Goal: Information Seeking & Learning: Learn about a topic

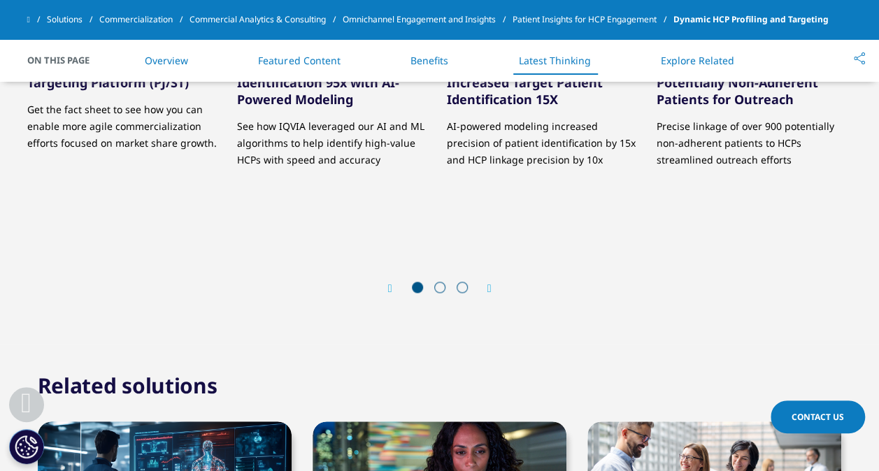
scroll to position [3433, 0]
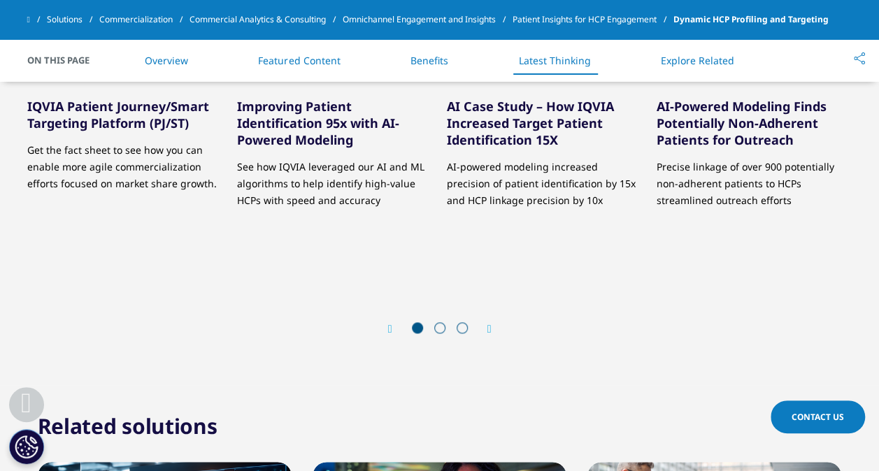
click at [485, 322] on div "Prev Next" at bounding box center [439, 329] width 825 height 42
click at [488, 324] on icon "Next slide" at bounding box center [489, 329] width 4 height 11
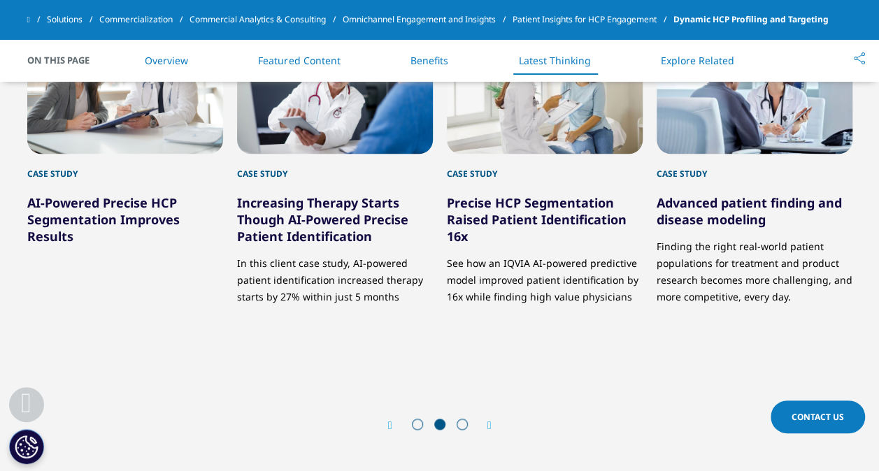
scroll to position [3335, 0]
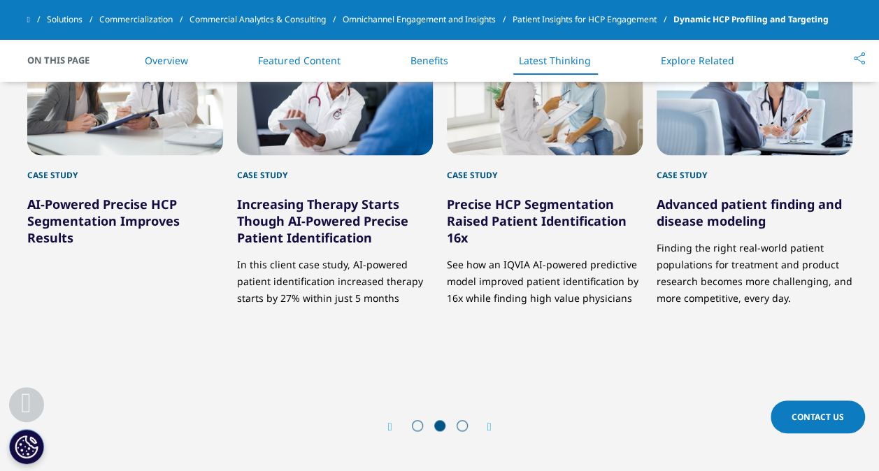
click at [159, 228] on link "AI-Powered Precise HCP Segmentation Improves Results" at bounding box center [103, 221] width 152 height 50
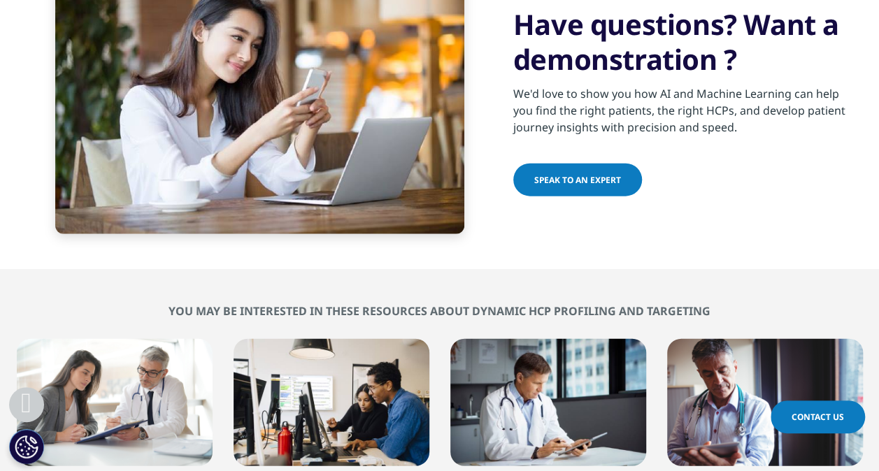
scroll to position [1756, 0]
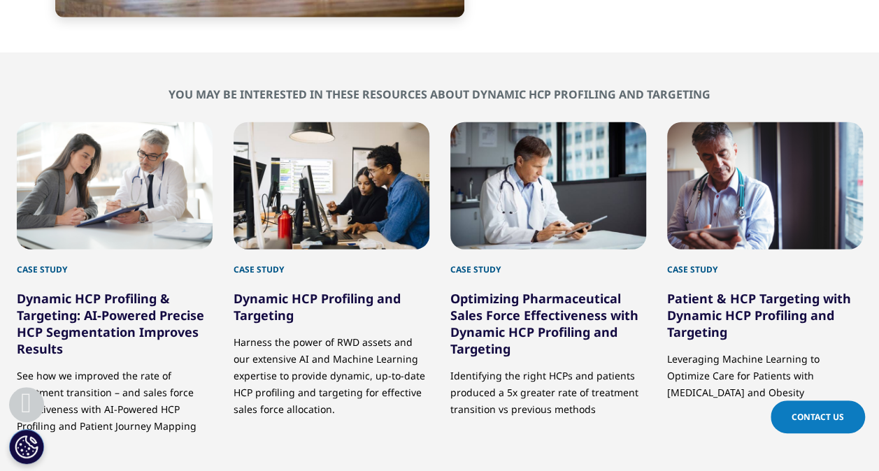
click at [166, 313] on link "Dynamic HCP Profiling & Targeting: AI-Powered Precise HCP Segmentation Improves…" at bounding box center [110, 323] width 187 height 67
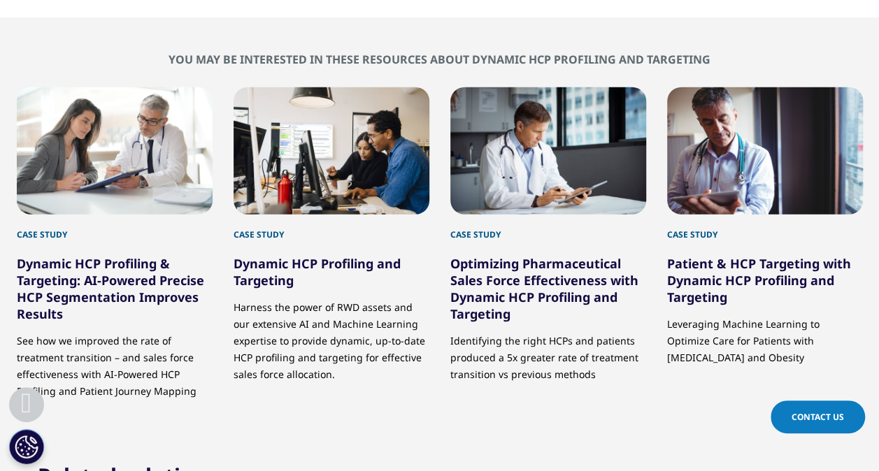
scroll to position [1793, 0]
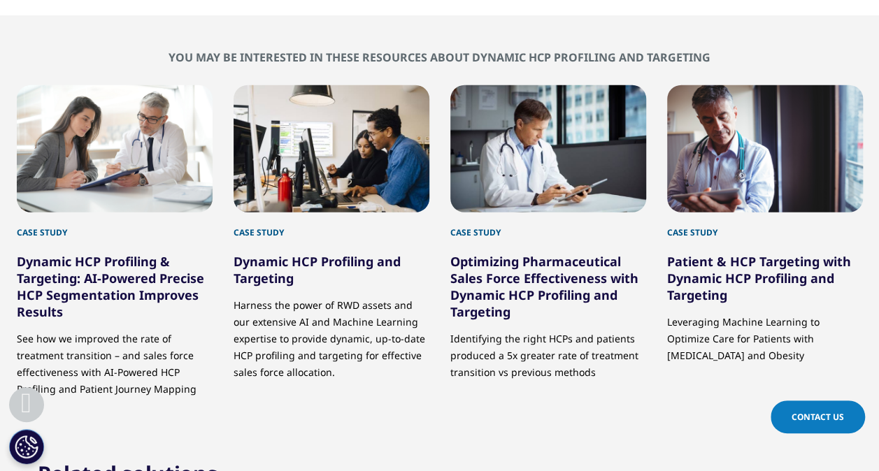
click at [369, 257] on link "Dynamic HCP Profiling and Targeting" at bounding box center [316, 270] width 167 height 34
